Goal: Information Seeking & Learning: Find specific fact

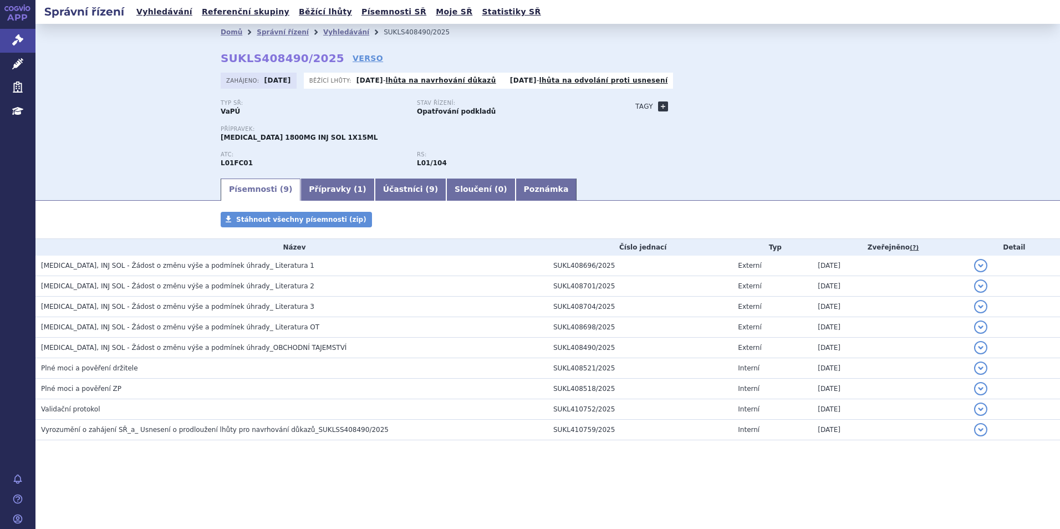
drag, startPoint x: 658, startPoint y: 104, endPoint x: 639, endPoint y: 139, distance: 40.0
click at [658, 104] on link "+" at bounding box center [663, 106] width 10 height 10
click at [709, 106] on span at bounding box center [713, 106] width 80 height 14
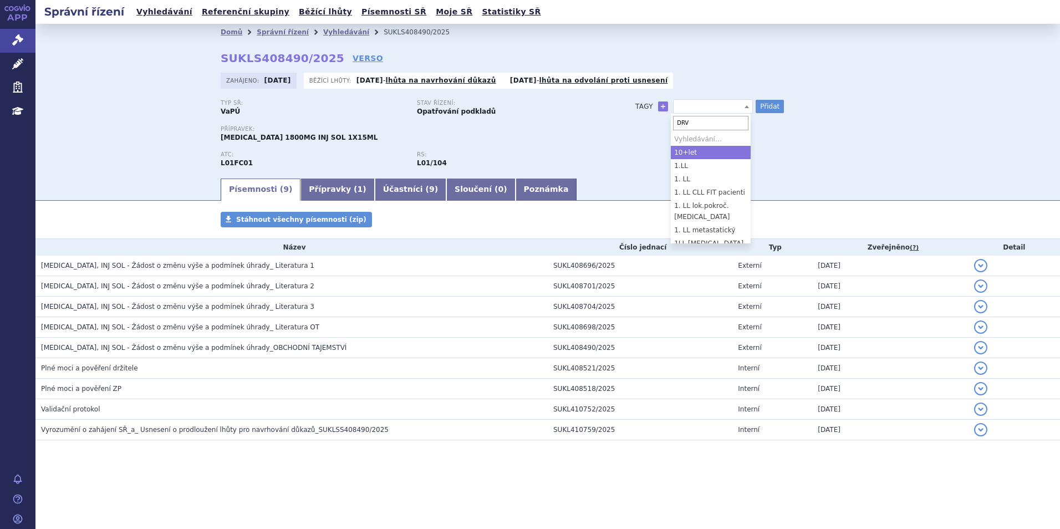
type input "DRVd"
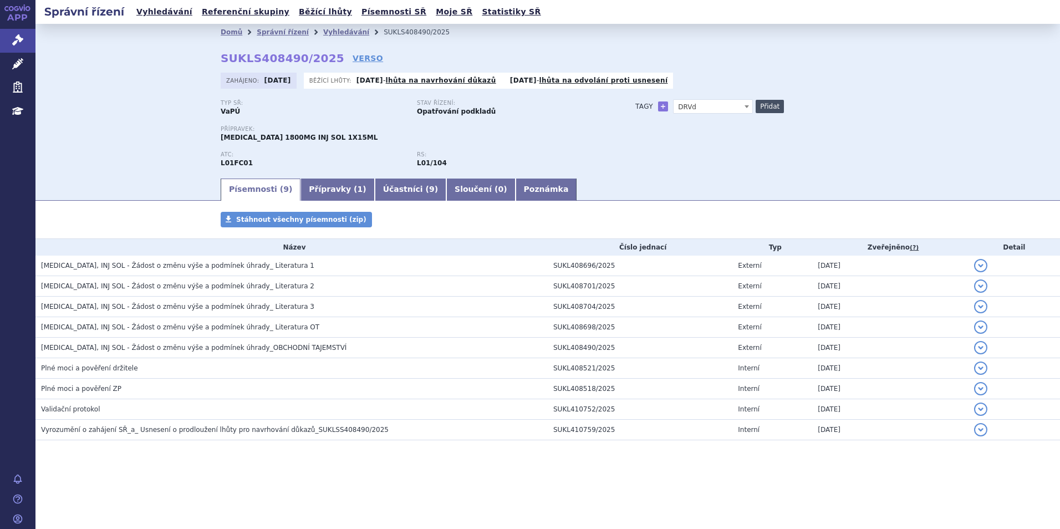
click at [774, 108] on button "Přidat" at bounding box center [770, 106] width 28 height 13
select select
click at [808, 166] on div "Typ SŘ: VaPÚ Stav řízení: Opatřování podkladů Přípravek: DARZALEX 1800MG INJ SO…" at bounding box center [548, 138] width 654 height 77
click at [705, 102] on span at bounding box center [713, 106] width 80 height 14
type input "1. LL unfit PTS"
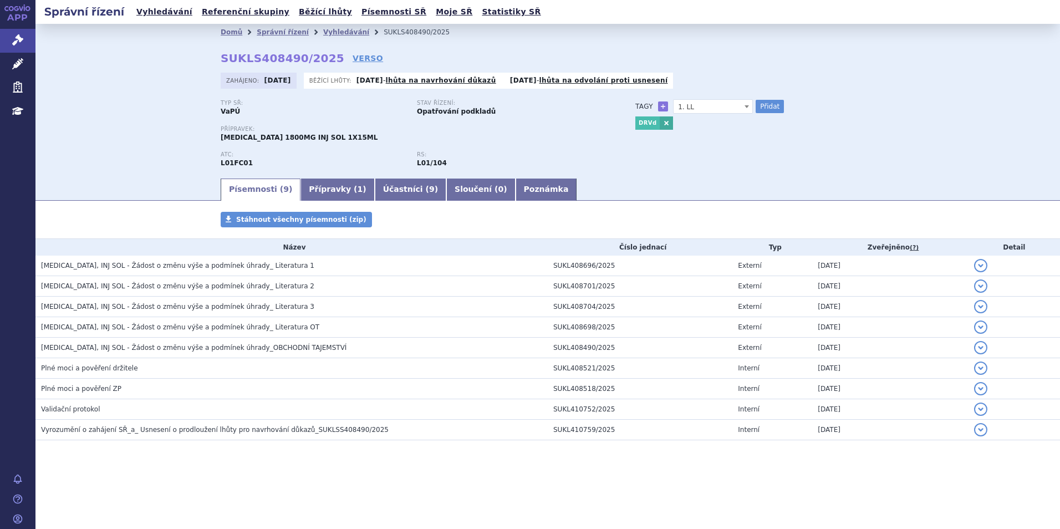
click at [771, 99] on div "Domů Správní řízení Vyhledávání SUKLS408490/2025 SUKLS408490/2025 VERSO Zahájen…" at bounding box center [547, 108] width 698 height 136
click at [722, 108] on span "1. LL" at bounding box center [713, 107] width 79 height 14
type input "1. LL fit PTS"
select select "1. LL fit PTS"
click at [772, 105] on button "Přidat" at bounding box center [770, 106] width 28 height 13
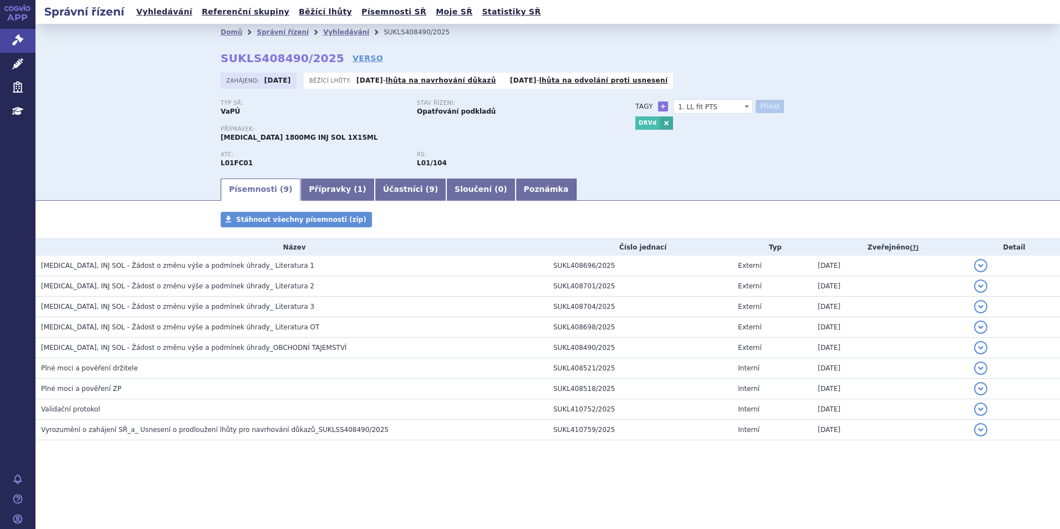
select select
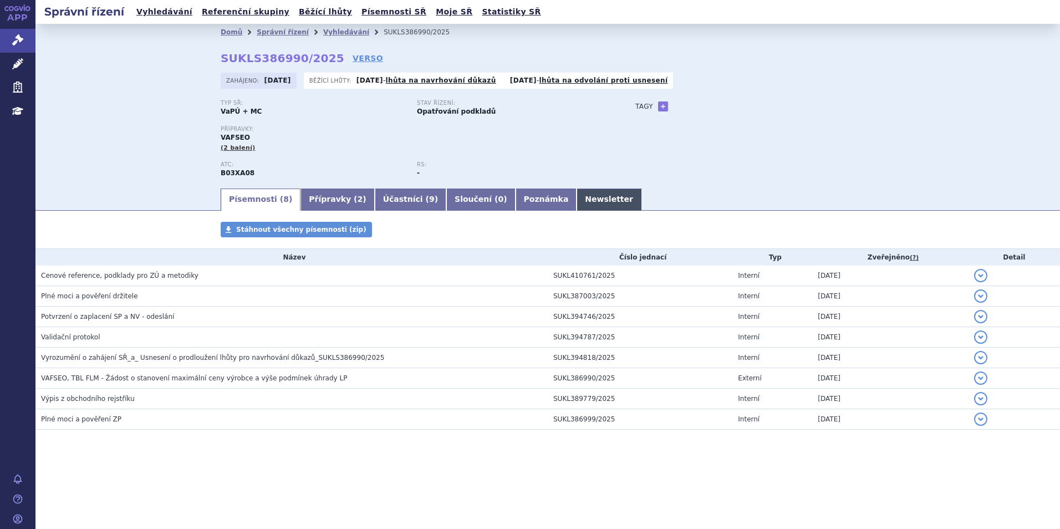
click at [577, 191] on link "Newsletter" at bounding box center [609, 199] width 65 height 22
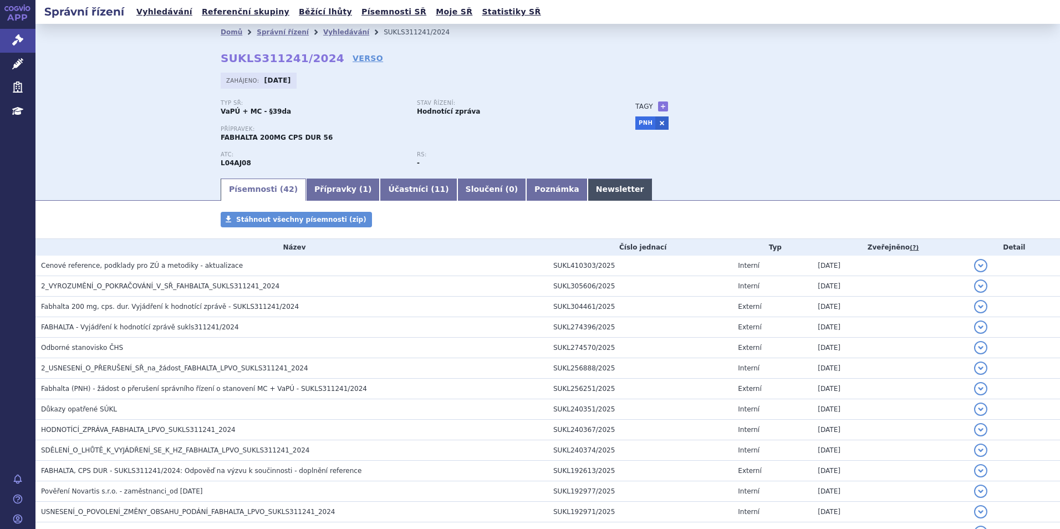
click at [588, 190] on link "Newsletter" at bounding box center [620, 189] width 65 height 22
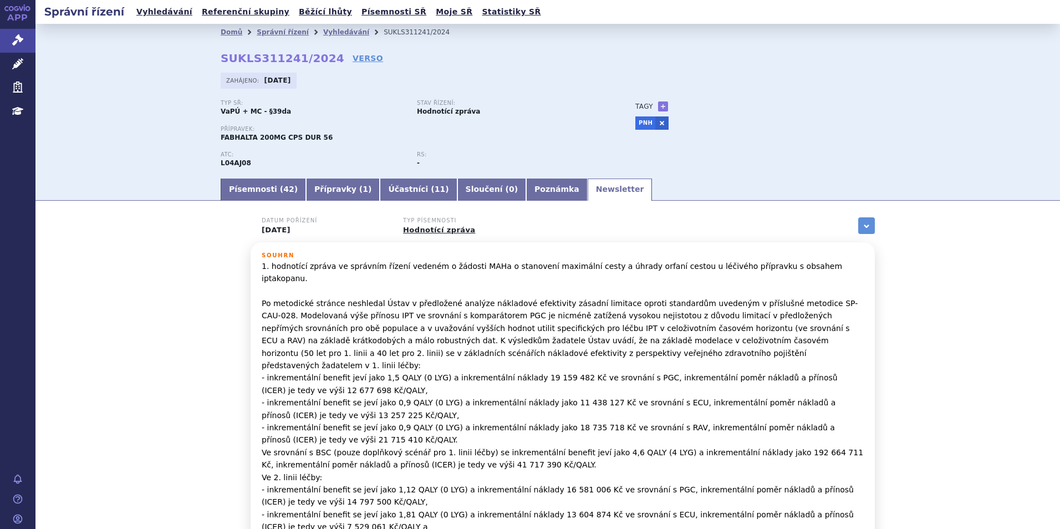
click at [821, 73] on div "Zahájeno: 29.11.2024" at bounding box center [548, 84] width 654 height 22
click at [324, 29] on link "Vyhledávání" at bounding box center [346, 32] width 46 height 8
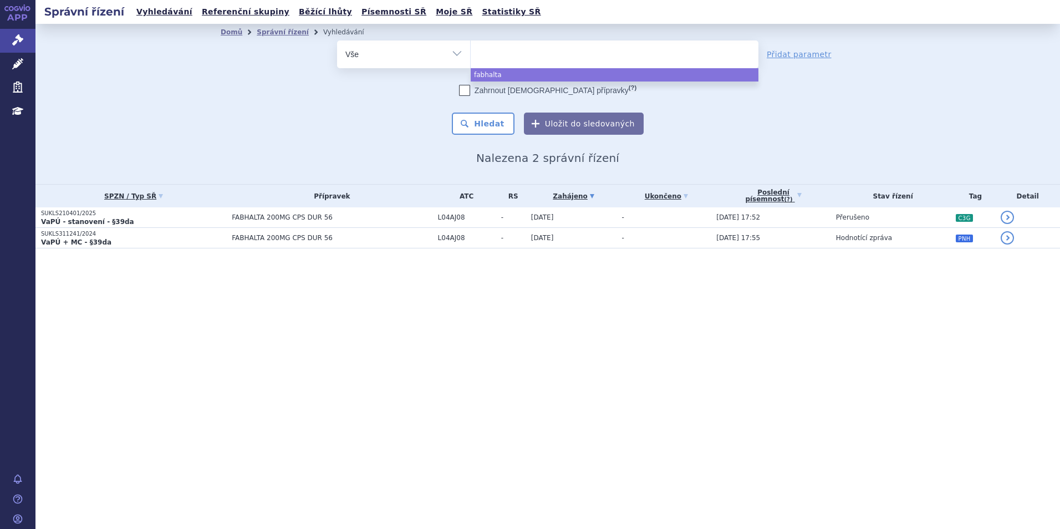
select select
type input "vy"
type input "vyd"
type input "vydura"
select select "vydura"
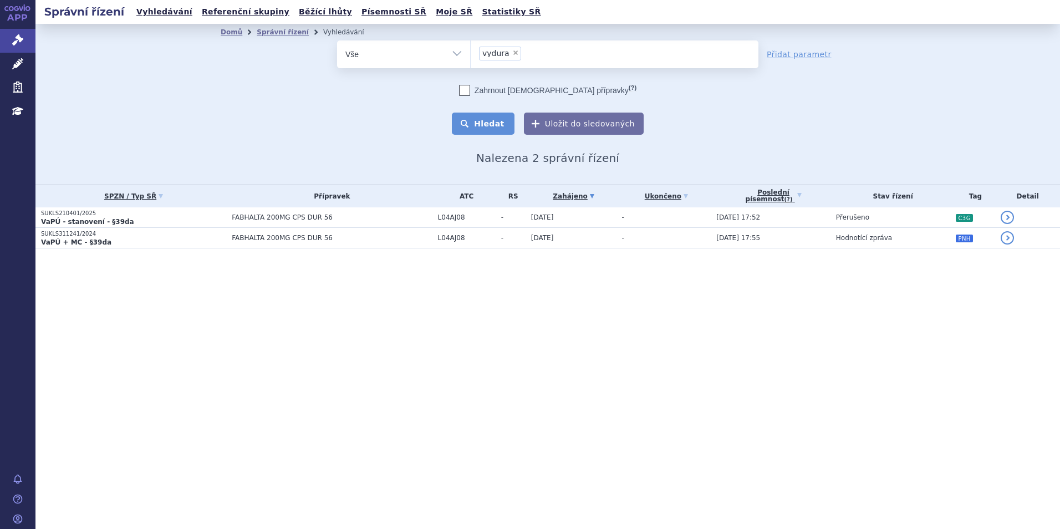
click at [493, 120] on button "Hledat" at bounding box center [483, 124] width 63 height 22
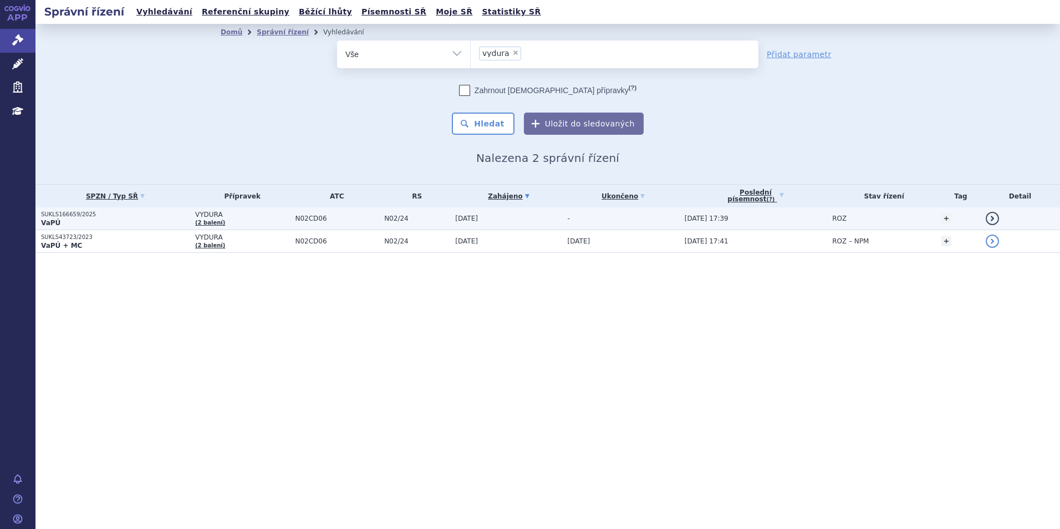
click at [125, 218] on p "VaPÚ" at bounding box center [115, 222] width 149 height 9
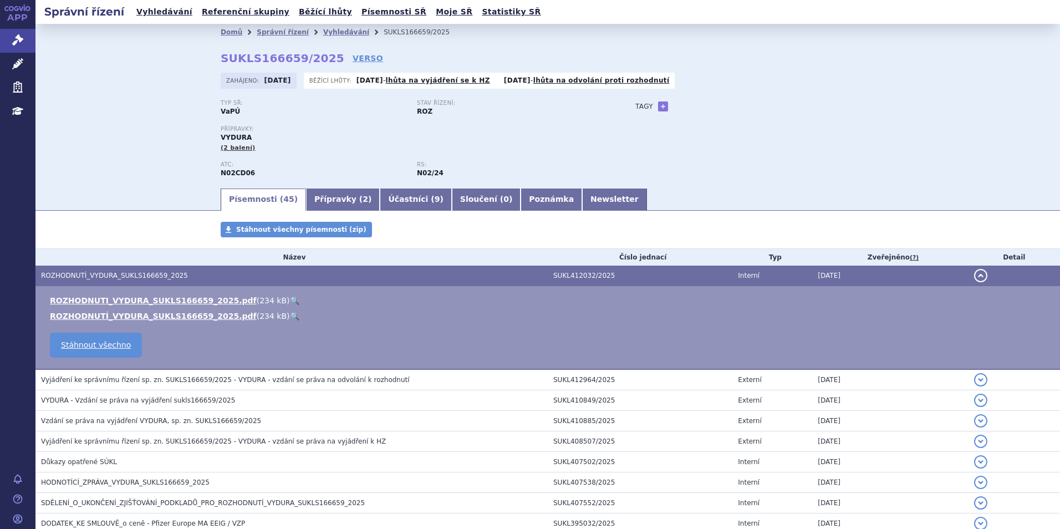
click at [269, 295] on li "ROZHODNUTI_VYDURA_SUKLS166659_2025.pdf ( 234 kB ) 🔍" at bounding box center [549, 300] width 999 height 11
click at [290, 296] on link "🔍" at bounding box center [294, 300] width 9 height 9
click at [233, 477] on h3 "HODNOTÍCÍ_ZPRÁVA_VYDURA_SUKLS166659_2025" at bounding box center [294, 482] width 507 height 11
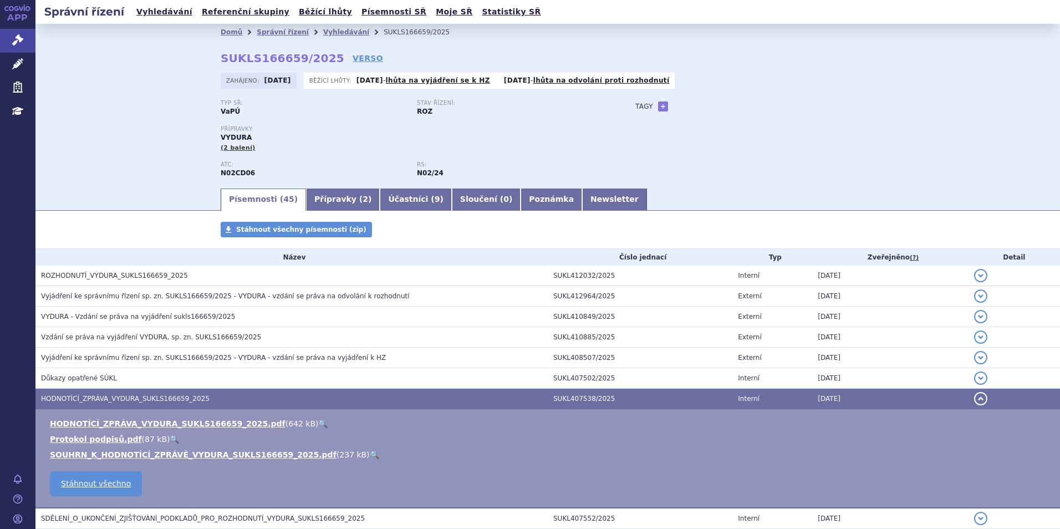
click at [318, 425] on link "🔍" at bounding box center [322, 423] width 9 height 9
click at [316, 196] on link "Přípravky ( 2 )" at bounding box center [343, 199] width 74 height 22
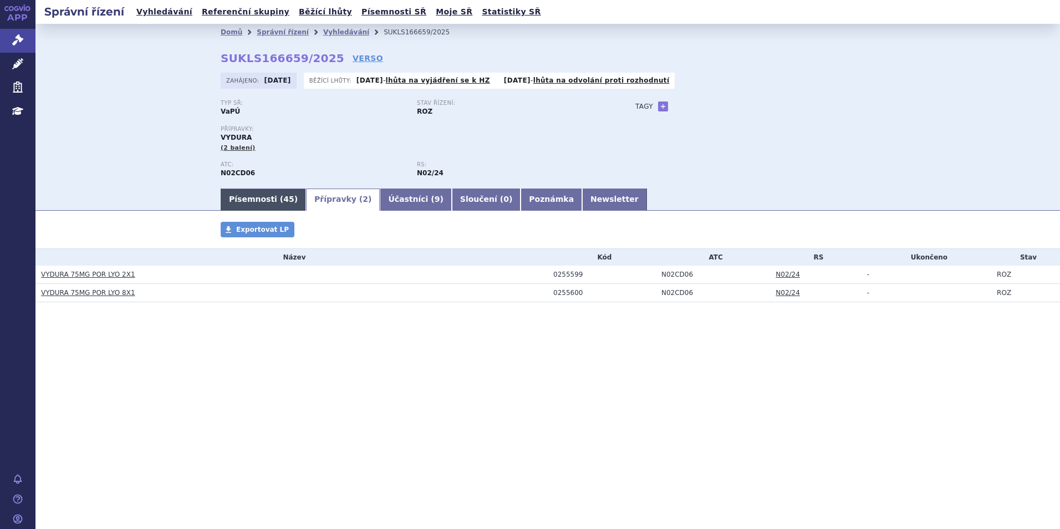
click at [283, 195] on span "45" at bounding box center [288, 199] width 11 height 9
